Goal: Task Accomplishment & Management: Use online tool/utility

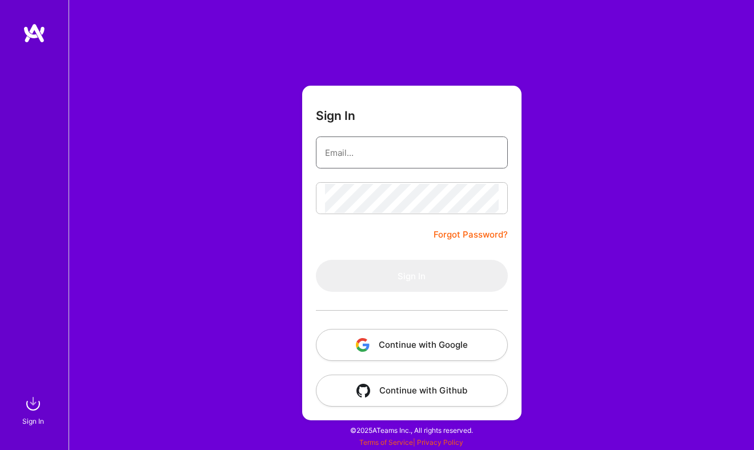
click at [390, 148] on input "email" at bounding box center [412, 152] width 174 height 29
type input "[EMAIL_ADDRESS][DOMAIN_NAME]"
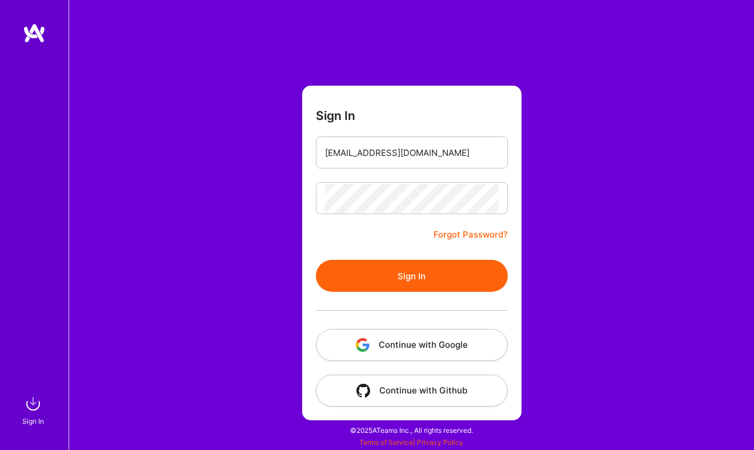
click at [375, 274] on button "Sign In" at bounding box center [412, 276] width 192 height 32
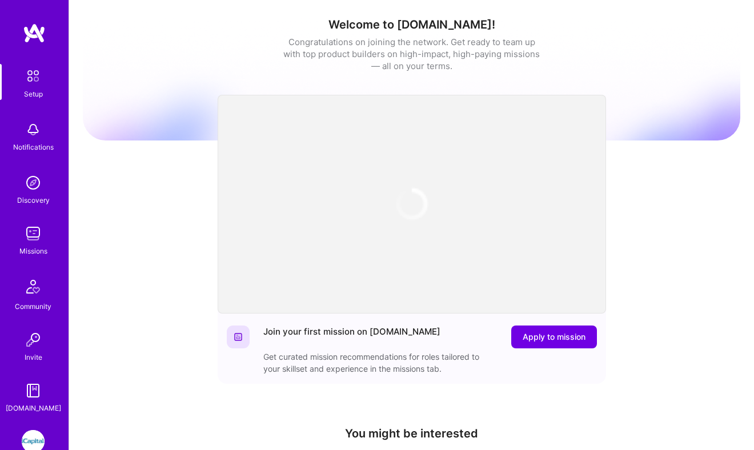
click at [38, 436] on img at bounding box center [33, 441] width 23 height 23
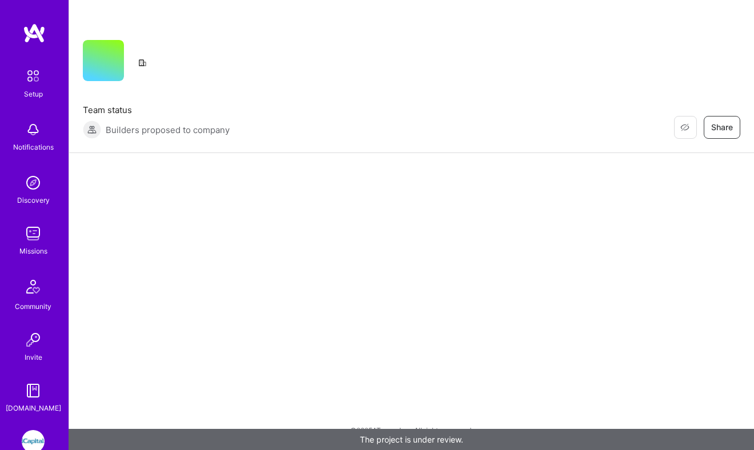
click at [38, 436] on img at bounding box center [33, 441] width 23 height 23
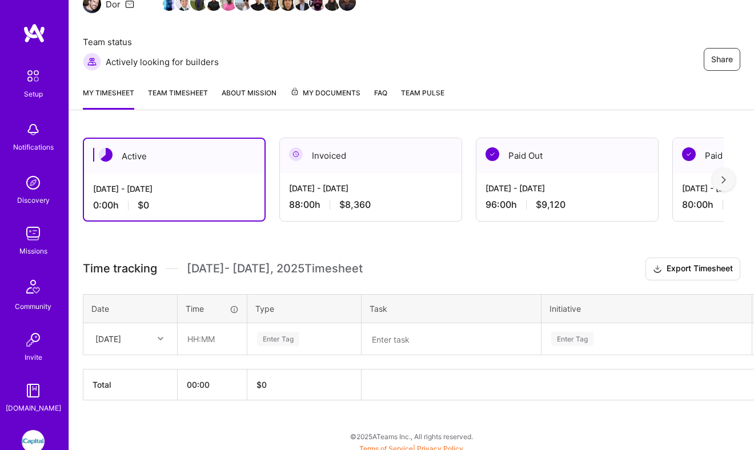
scroll to position [136, 0]
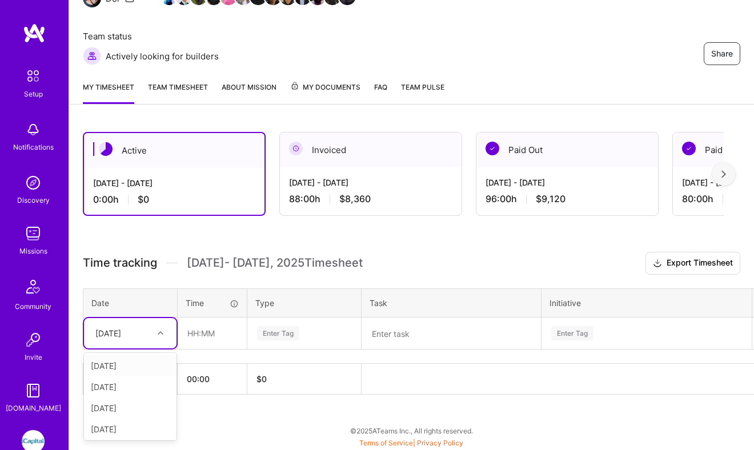
click at [121, 335] on div "[DATE]" at bounding box center [108, 333] width 26 height 12
click at [125, 406] on div "[DATE]" at bounding box center [130, 408] width 93 height 21
click at [213, 338] on input "text" at bounding box center [212, 333] width 68 height 30
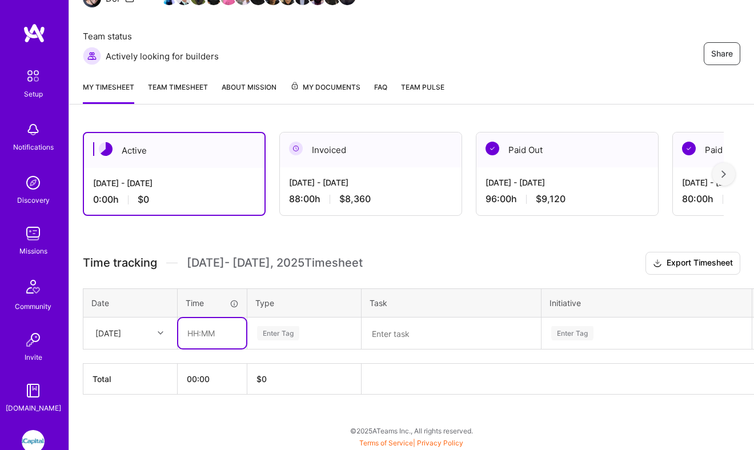
type input "08:00"
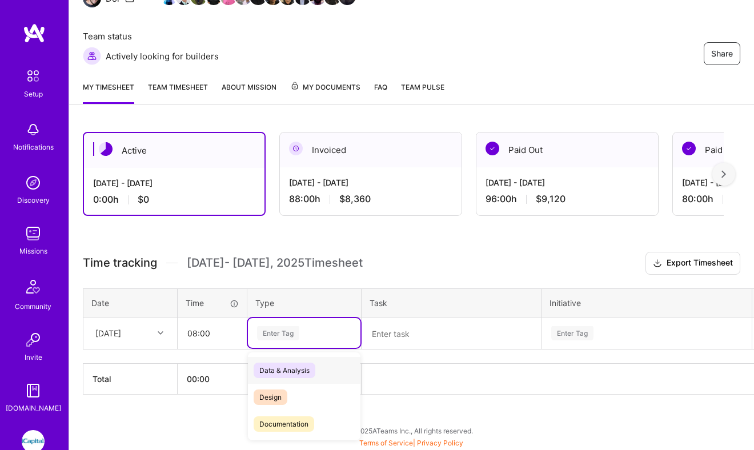
click at [260, 332] on div "Enter Tag" at bounding box center [278, 333] width 42 height 18
type input "in"
click at [289, 368] on span "Engineering" at bounding box center [278, 370] width 49 height 15
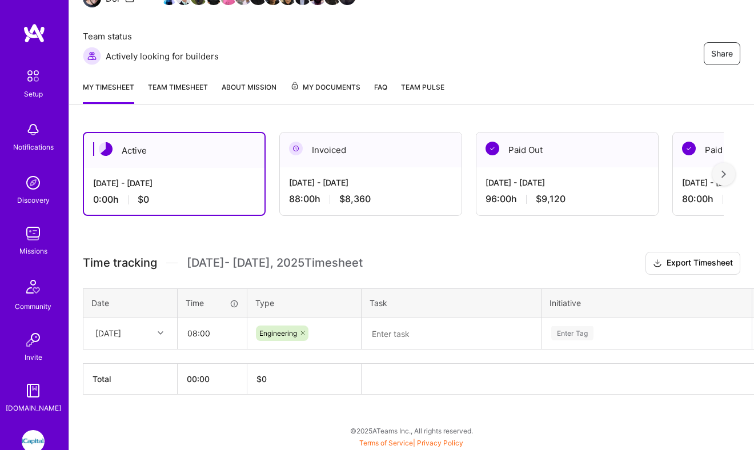
click at [374, 187] on div "[DATE] - [DATE]" at bounding box center [370, 182] width 163 height 12
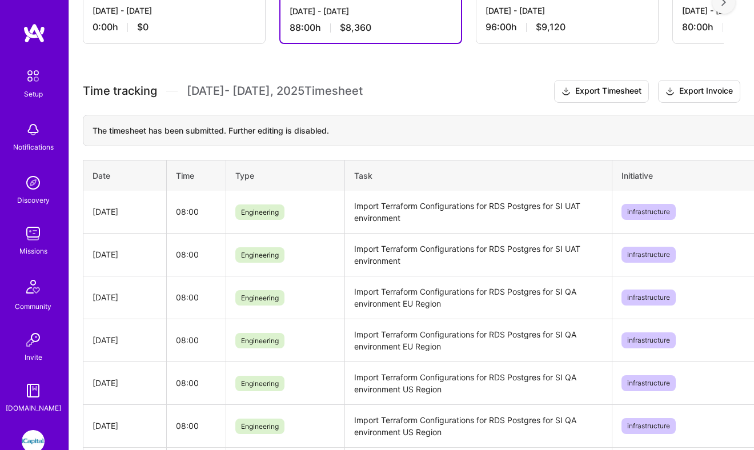
scroll to position [307, 0]
drag, startPoint x: 407, startPoint y: 215, endPoint x: 348, endPoint y: 192, distance: 62.8
click at [348, 191] on td "Import Terraform Configurations for RDS Postgres for SI UAT environment" at bounding box center [477, 212] width 267 height 43
copy td "Import Terraform Configurations for RDS Postgres for SI UAT environment"
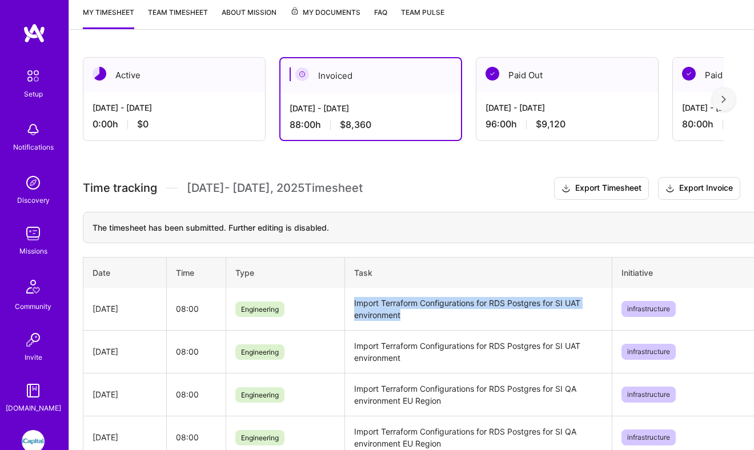
scroll to position [182, 0]
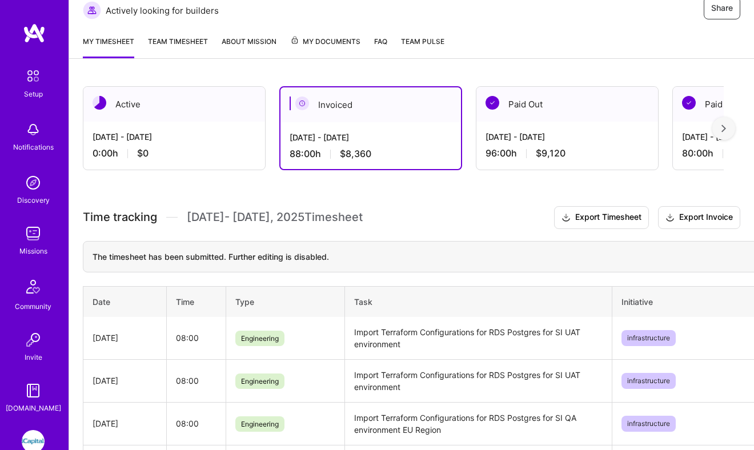
click at [217, 138] on div "[DATE] - [DATE]" at bounding box center [174, 137] width 163 height 12
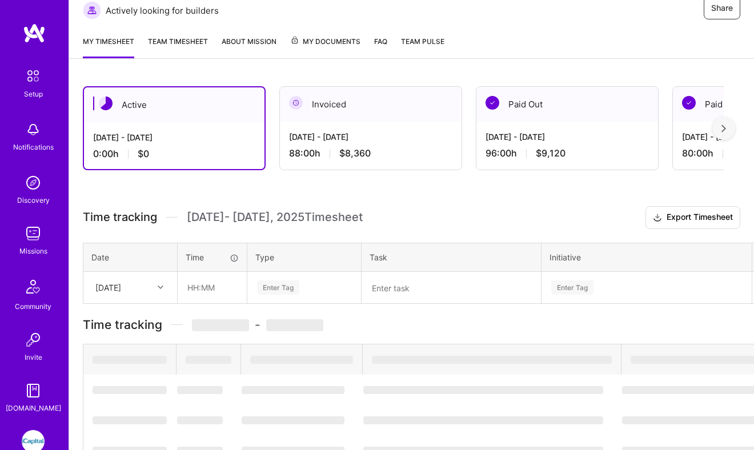
scroll to position [136, 0]
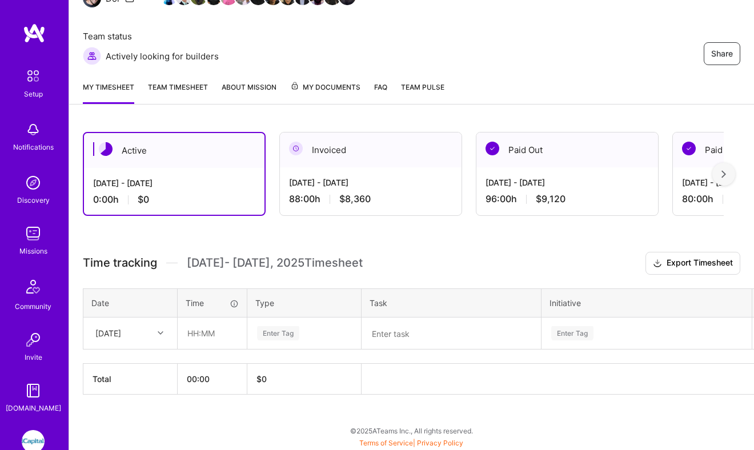
click at [121, 338] on div "[DATE]" at bounding box center [108, 333] width 26 height 12
click at [123, 409] on div "[DATE]" at bounding box center [130, 408] width 93 height 21
click at [214, 323] on input "text" at bounding box center [212, 333] width 68 height 30
type input "08:00"
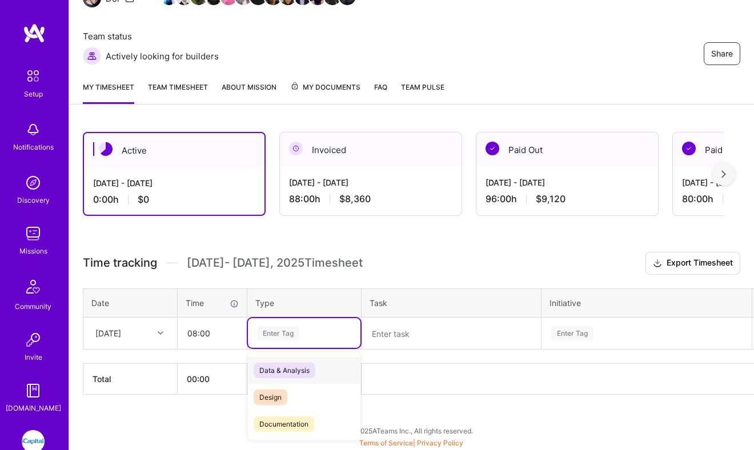
click at [283, 335] on div "Enter Tag" at bounding box center [278, 333] width 42 height 18
type input "en"
click at [287, 398] on span "Engineering" at bounding box center [278, 397] width 49 height 15
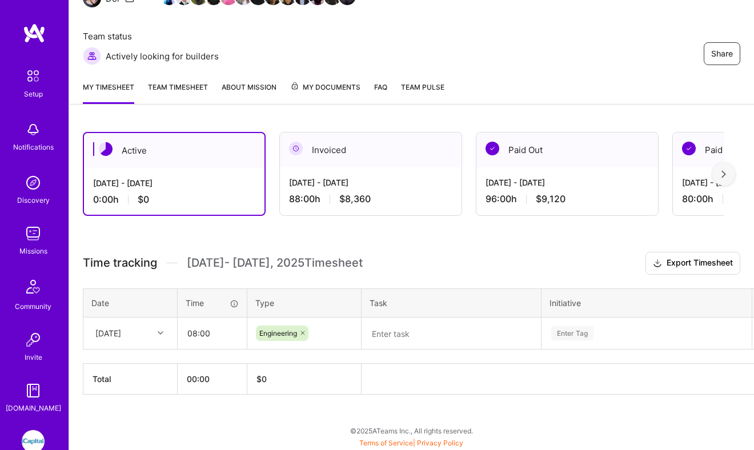
click at [416, 314] on th "Task" at bounding box center [452, 302] width 180 height 29
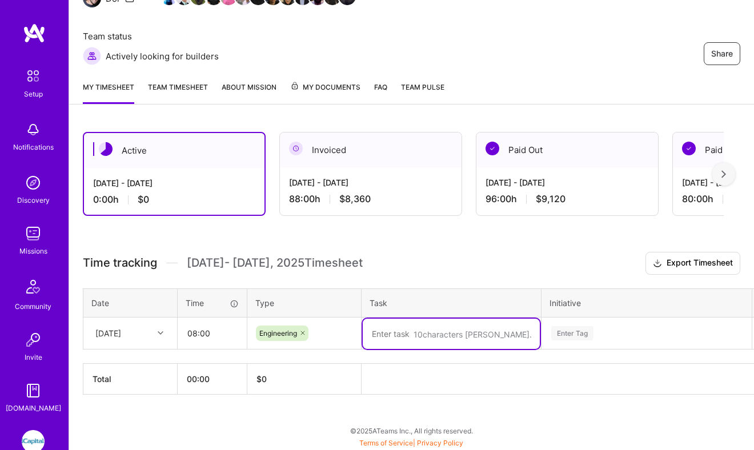
click at [408, 330] on textarea at bounding box center [451, 334] width 177 height 30
paste textarea "Import Terraform Configurations for RDS Postgres for SI UAT environment"
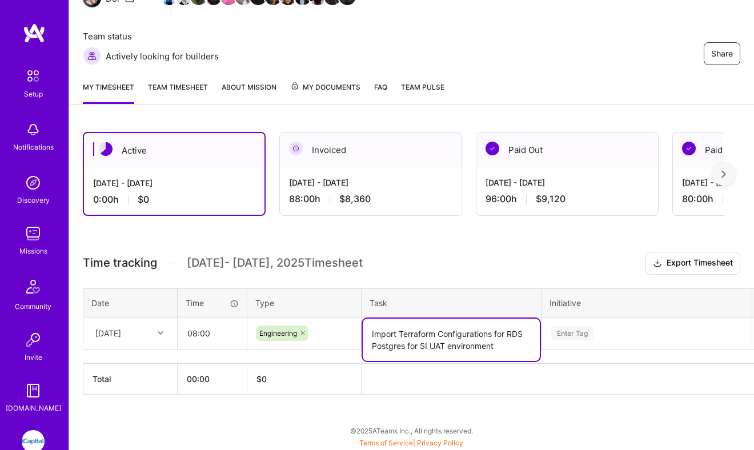
click at [435, 341] on textarea "Import Terraform Configurations for RDS Postgres for SI UAT environment" at bounding box center [451, 340] width 177 height 42
type textarea "Import Terraform Configurations for RDS Postgres for SI Prod environment"
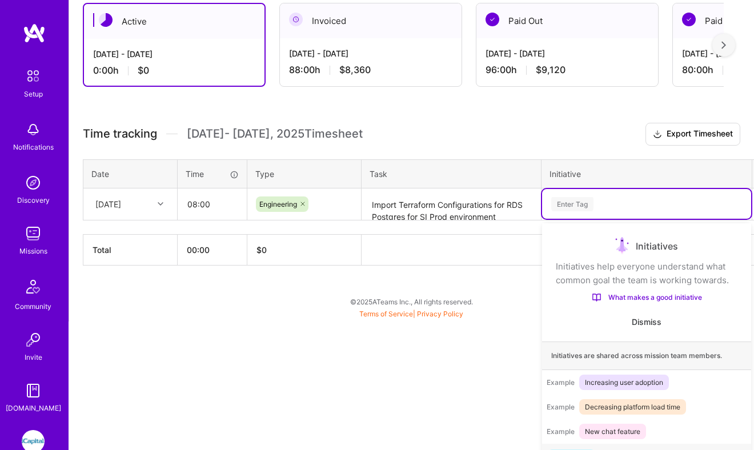
click at [579, 219] on div "option onboarding focused, 1 of 75. 75 results available. Use Up and Down to ch…" at bounding box center [646, 204] width 209 height 30
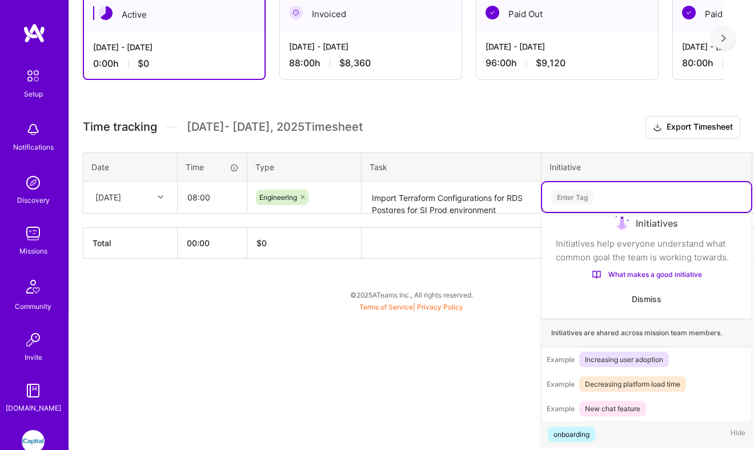
scroll to position [19, 0]
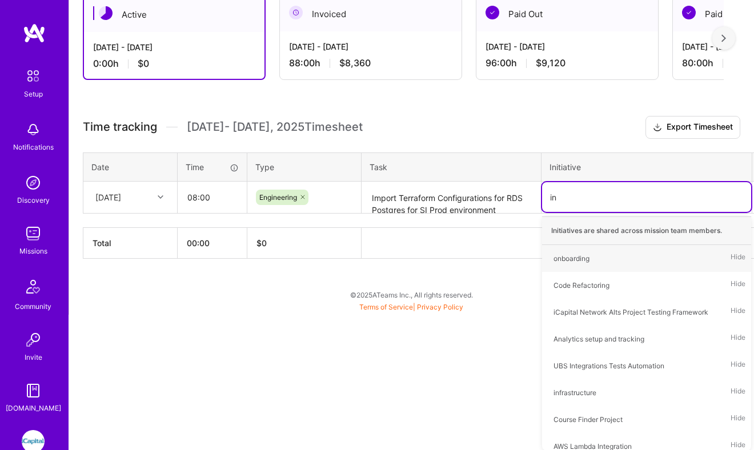
type input "inf"
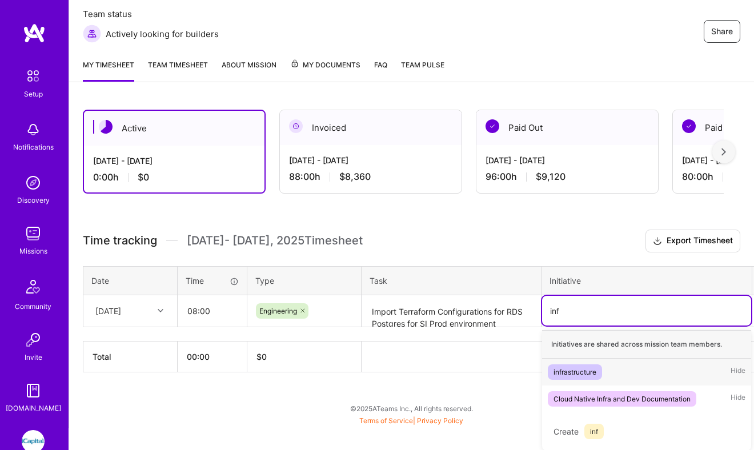
click at [562, 364] on span "infrastructure" at bounding box center [575, 371] width 54 height 15
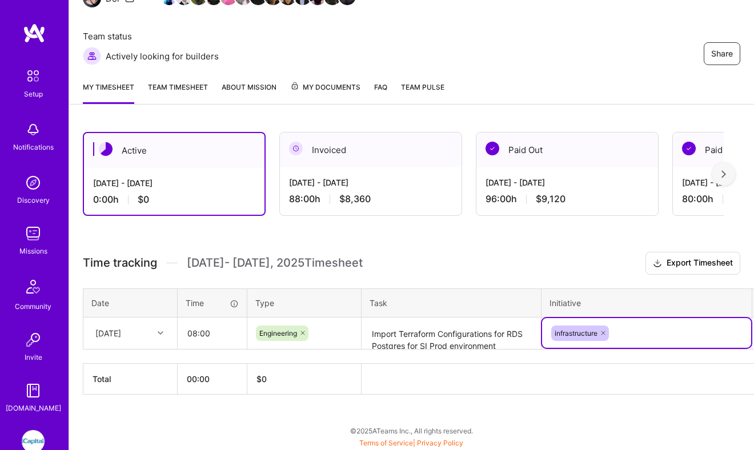
scroll to position [136, 37]
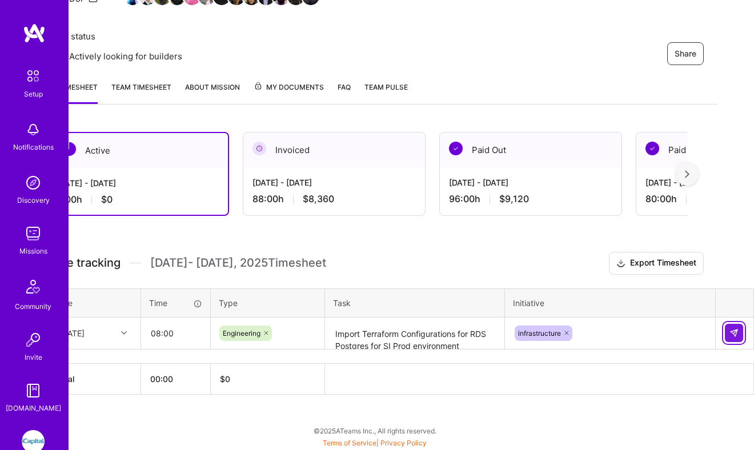
click at [735, 328] on img at bounding box center [733, 332] width 9 height 9
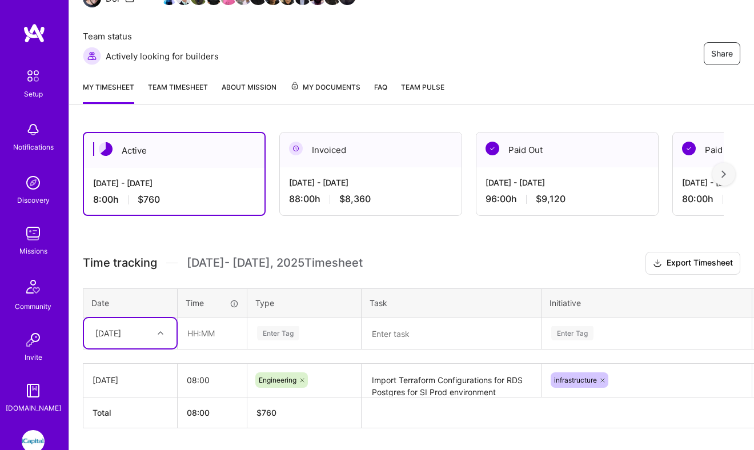
scroll to position [170, 0]
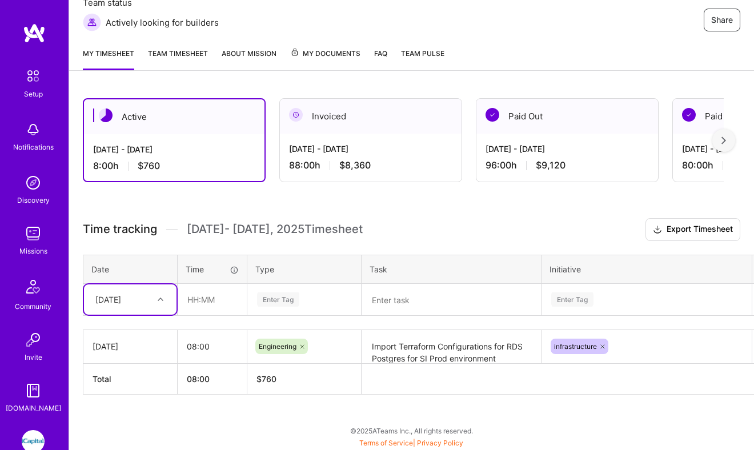
click at [157, 315] on div "option [DATE], selected. Select is focused ,type to refine list, press Down to …" at bounding box center [130, 299] width 93 height 30
click at [138, 418] on div "[DATE]" at bounding box center [130, 416] width 93 height 21
click at [142, 295] on div "[DATE]" at bounding box center [121, 299] width 63 height 19
click at [135, 392] on div "[DATE]" at bounding box center [130, 395] width 93 height 21
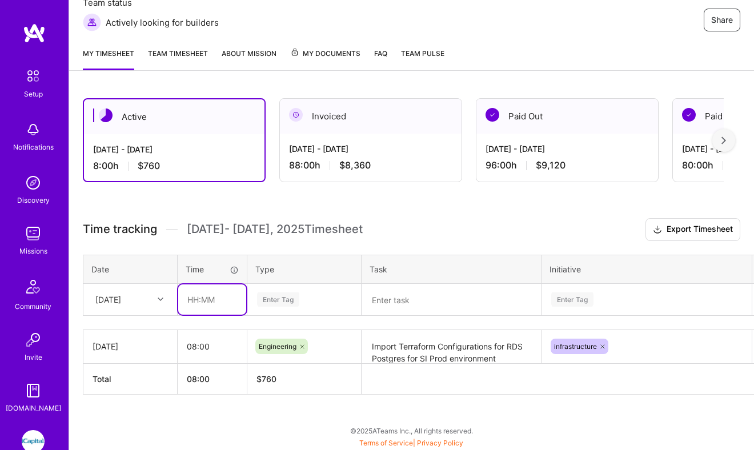
click at [198, 303] on input "text" at bounding box center [212, 299] width 68 height 30
type input "08:00"
click at [284, 291] on div "Enter Tag" at bounding box center [304, 299] width 113 height 30
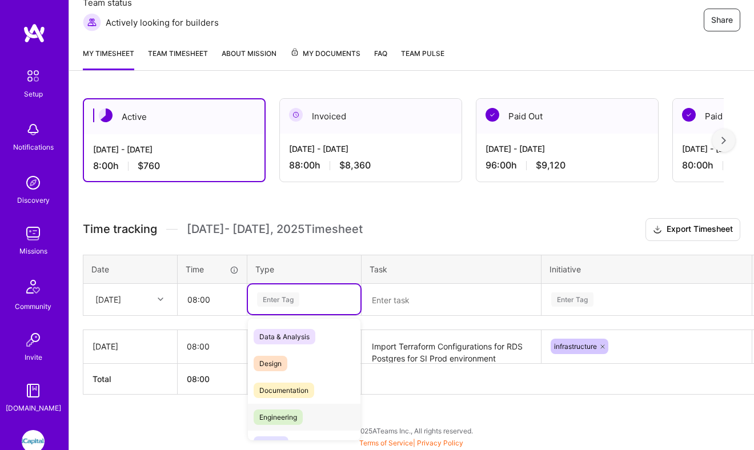
click at [298, 415] on span "Engineering" at bounding box center [278, 417] width 49 height 15
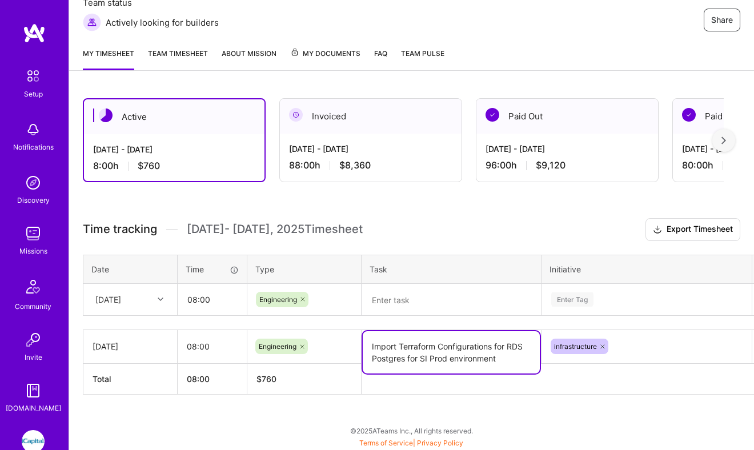
click at [392, 349] on textarea "Import Terraform Configurations for RDS Postgres for SI Prod environment" at bounding box center [451, 352] width 177 height 42
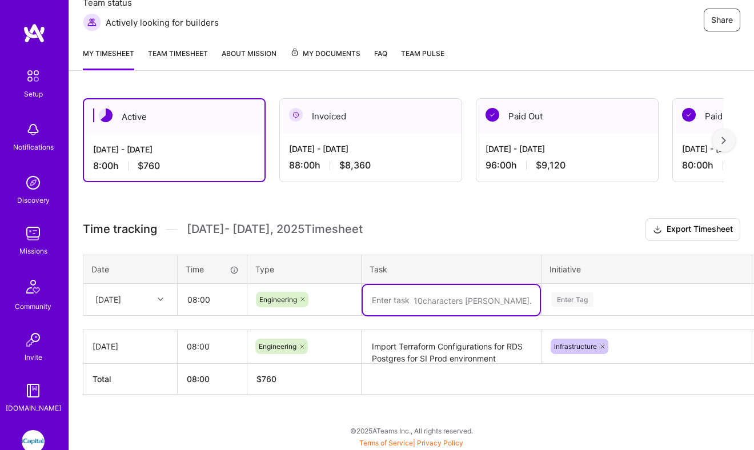
click at [457, 298] on textarea at bounding box center [451, 300] width 177 height 30
paste textarea "Import Terraform Configurations for RDS Postgres for SI Prod environment"
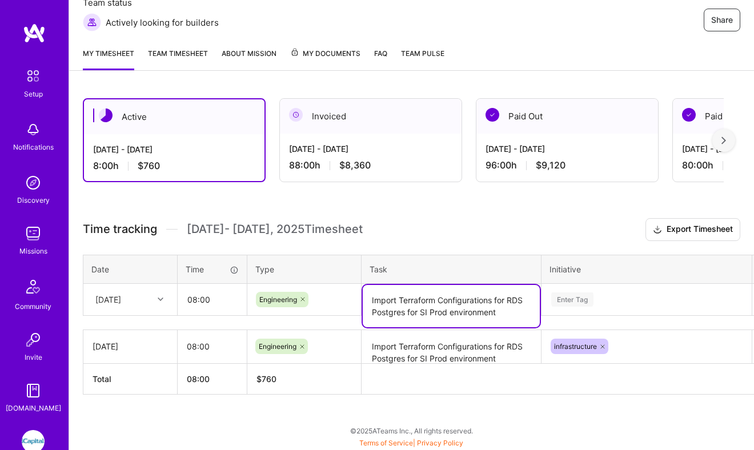
type textarea "Import Terraform Configurations for RDS Postgres for SI Prod environment"
click at [606, 291] on div "Enter Tag" at bounding box center [646, 299] width 209 height 30
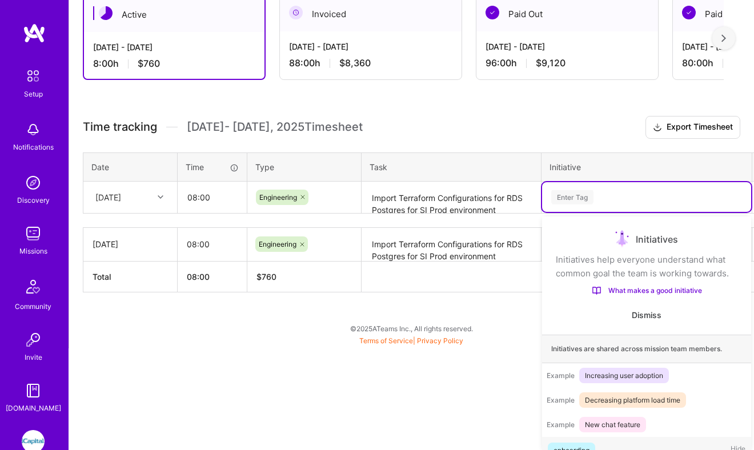
scroll to position [22, 0]
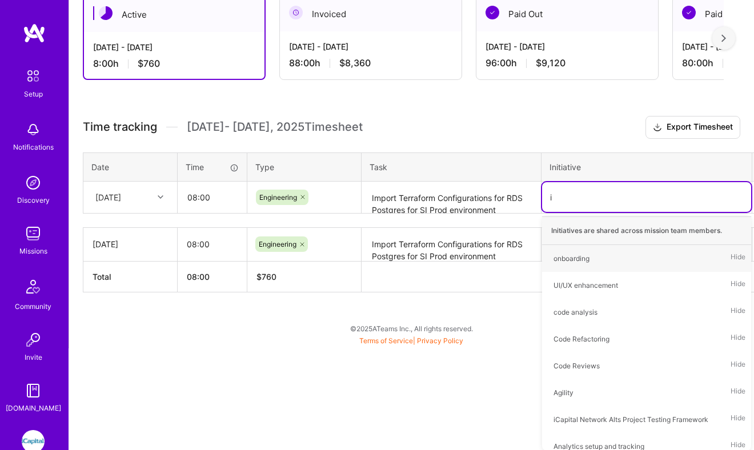
type input "in"
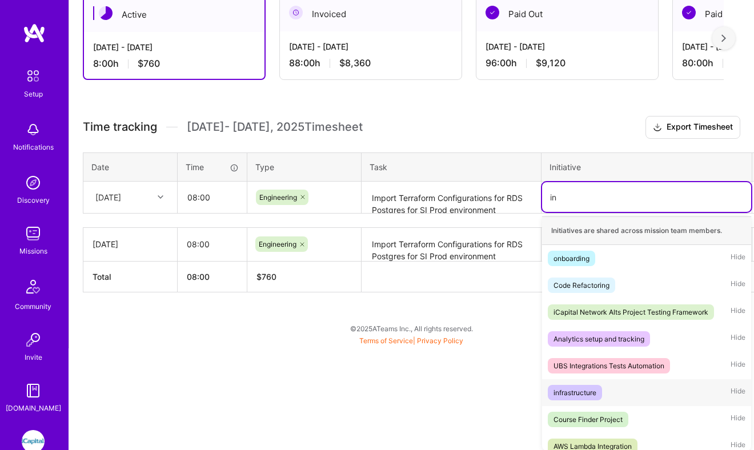
click at [572, 391] on div "infrastructure" at bounding box center [574, 393] width 43 height 12
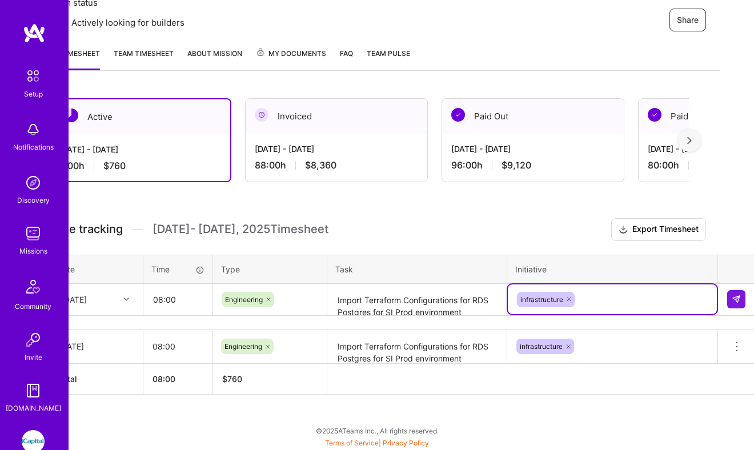
scroll to position [170, 37]
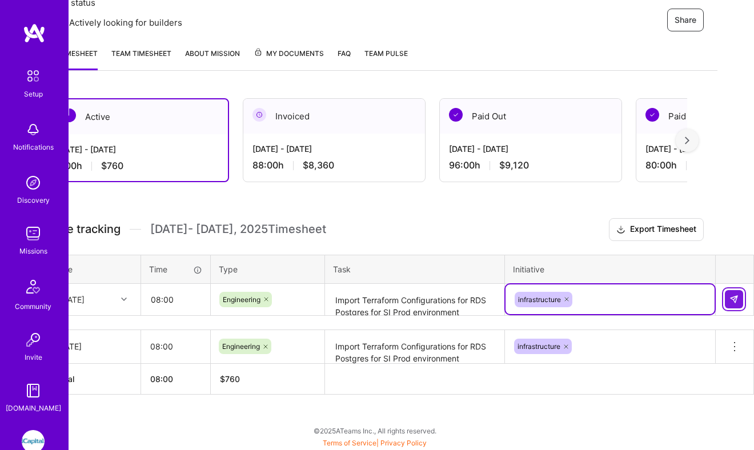
click at [741, 297] on button at bounding box center [734, 299] width 18 height 18
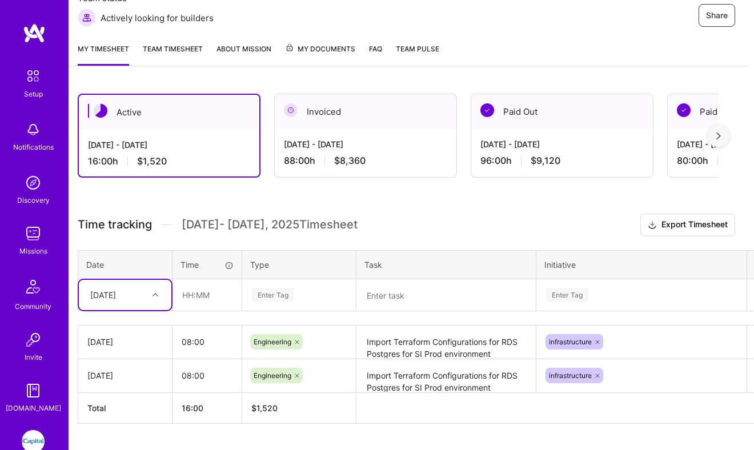
scroll to position [166, 5]
